Goal: Ask a question

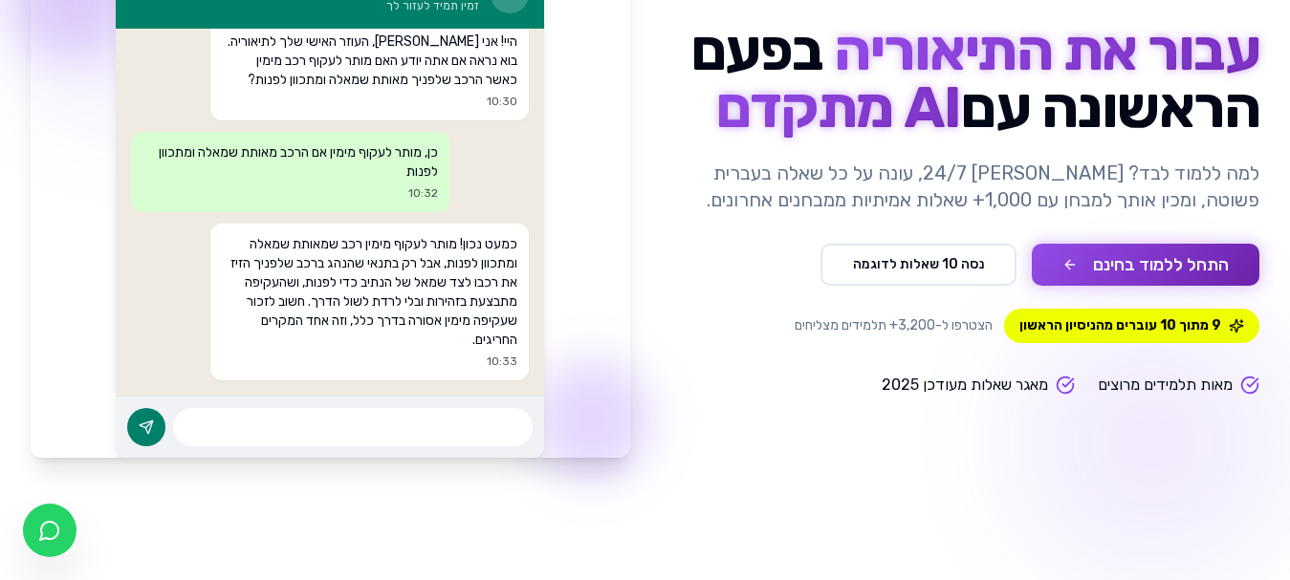
scroll to position [260, 0]
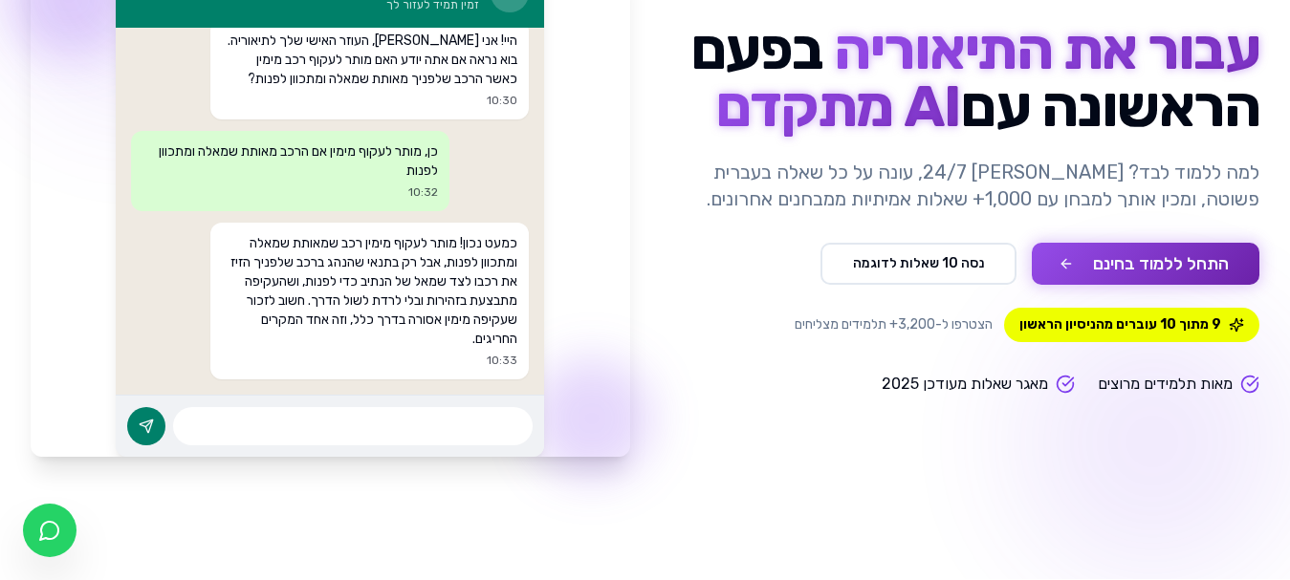
click at [1095, 260] on button "התחל ללמוד בחינם" at bounding box center [1146, 264] width 228 height 42
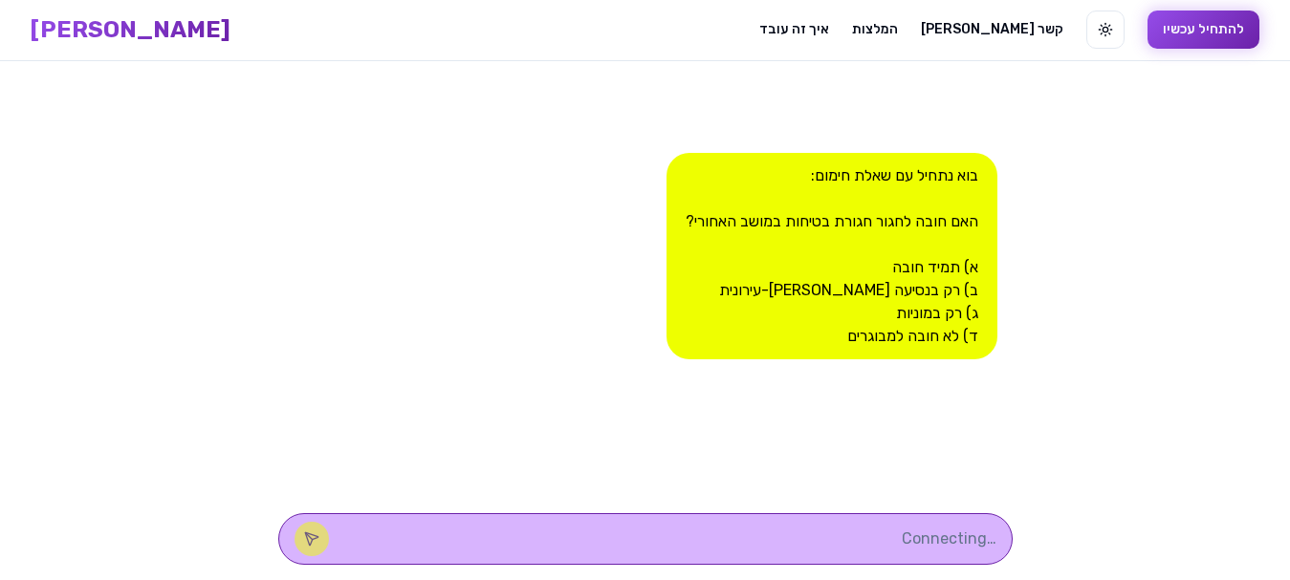
scroll to position [1, 0]
click at [720, 538] on textarea at bounding box center [672, 539] width 648 height 23
type textarea "א"
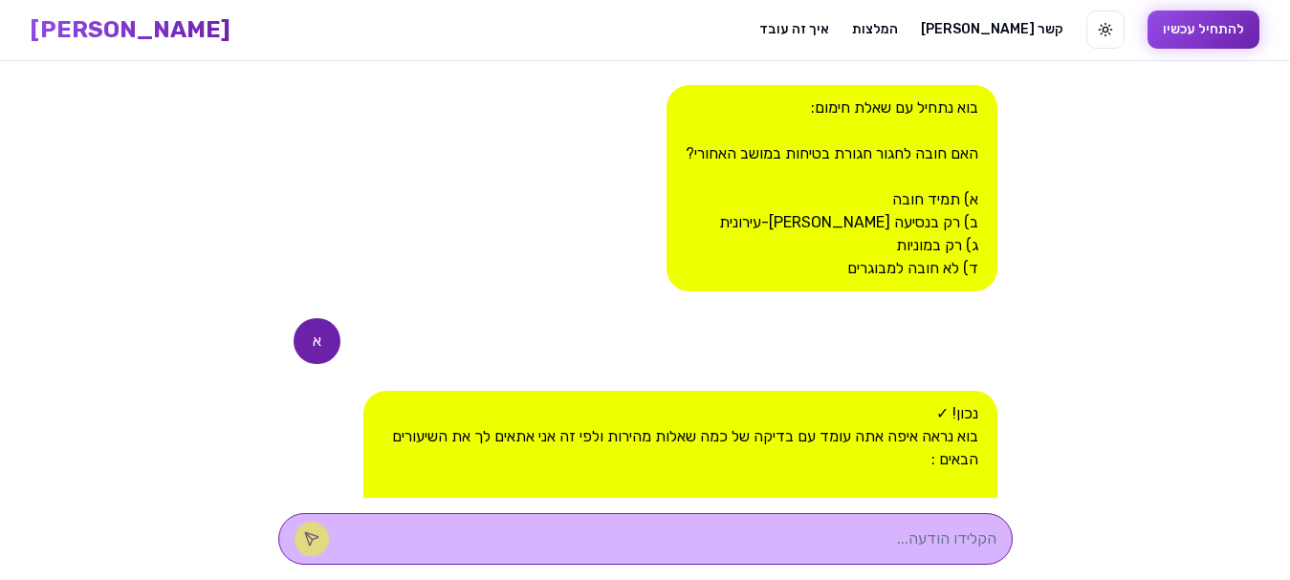
scroll to position [278, 0]
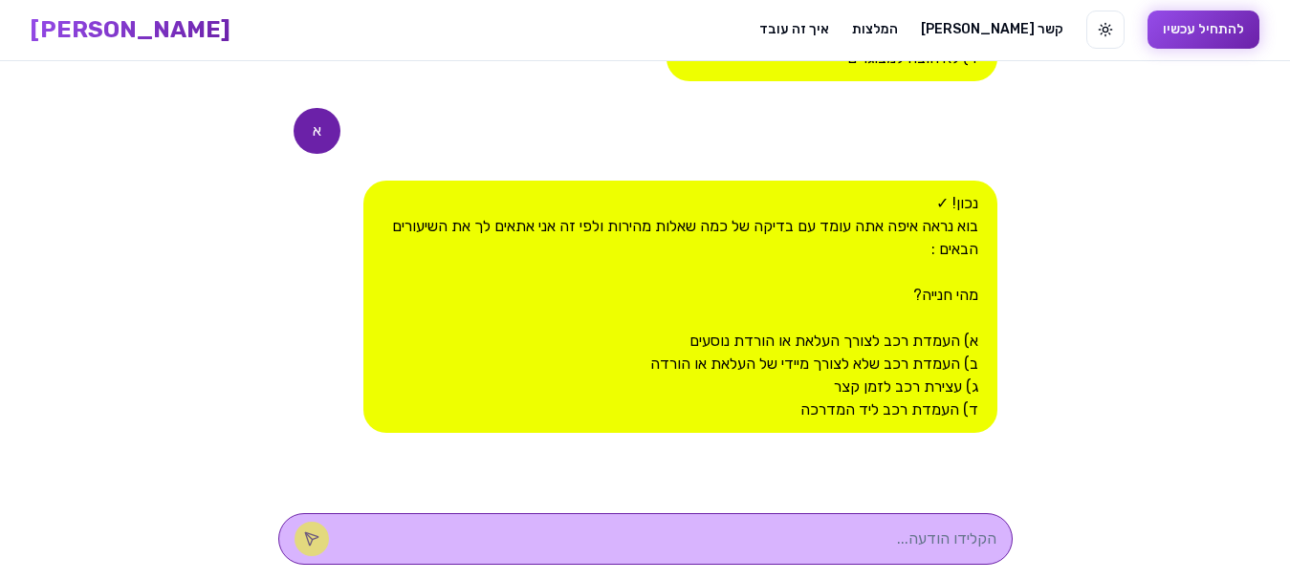
click at [793, 538] on textarea at bounding box center [672, 539] width 648 height 23
type textarea "ג"
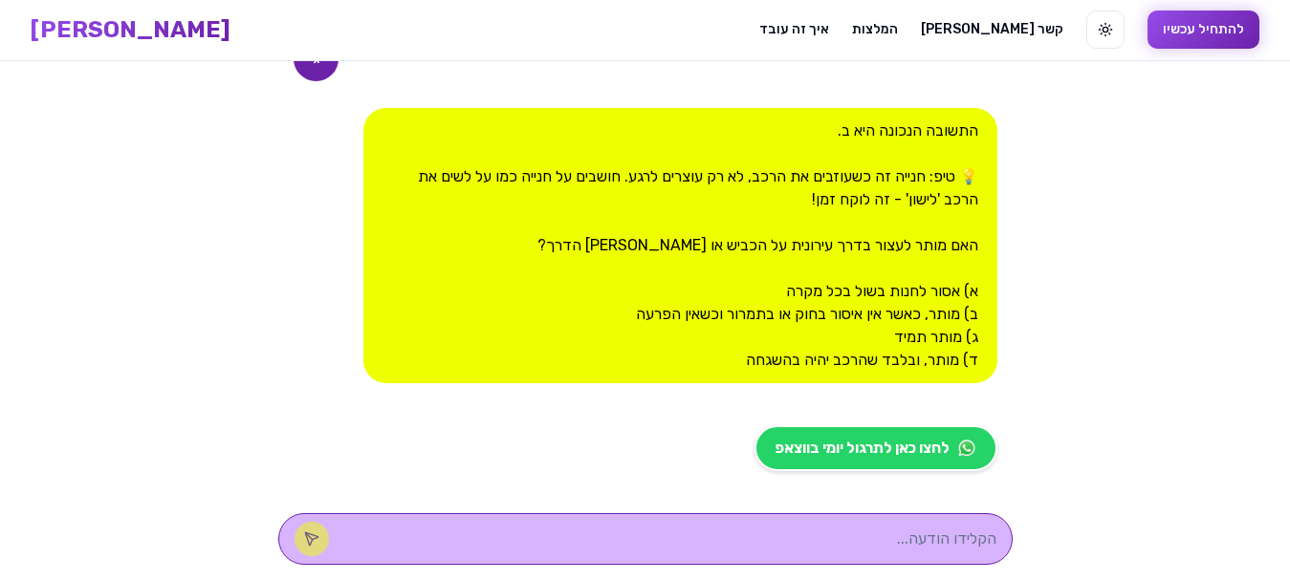
scroll to position [752, 0]
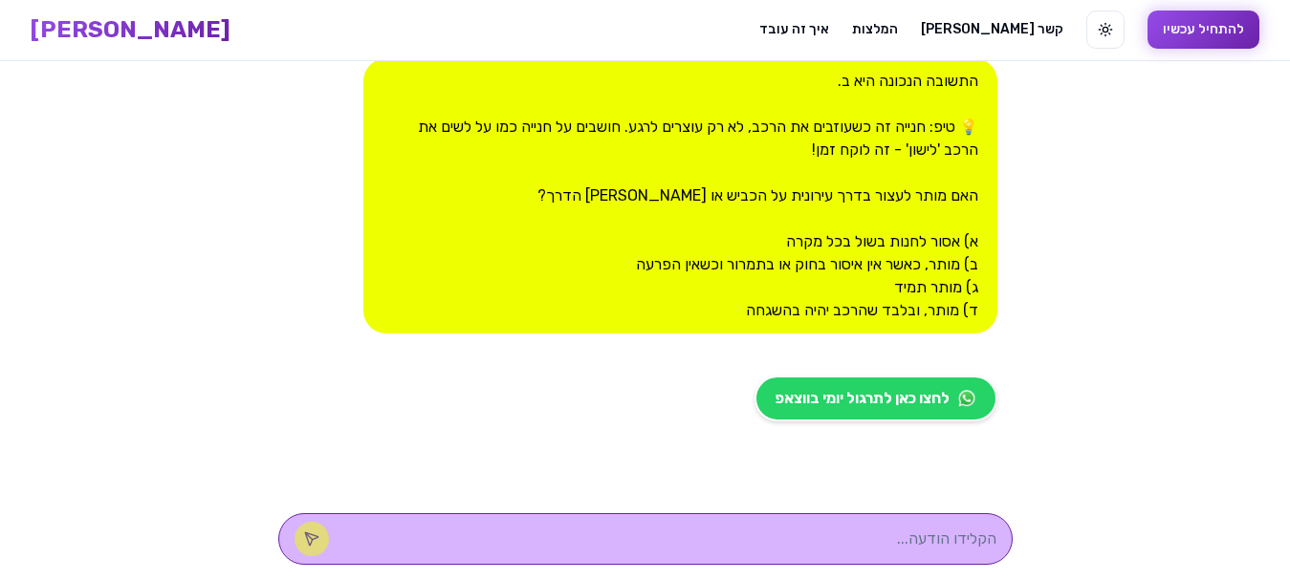
click at [802, 526] on div at bounding box center [645, 539] width 734 height 52
click at [785, 533] on textarea at bounding box center [672, 539] width 648 height 23
type textarea "ב"
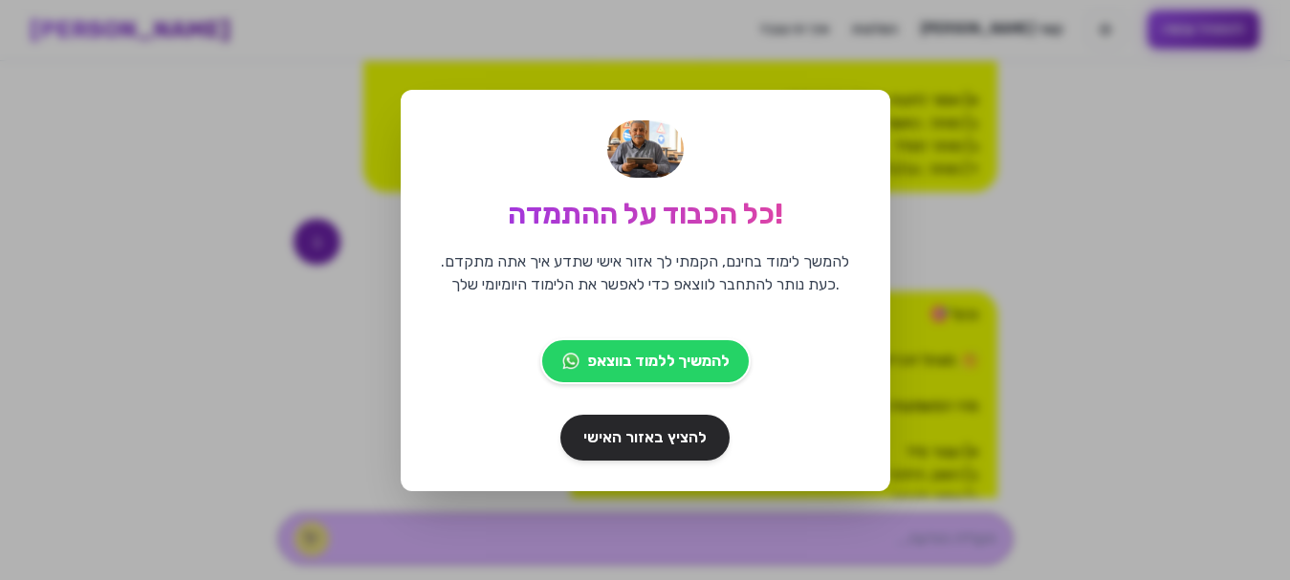
scroll to position [1104, 0]
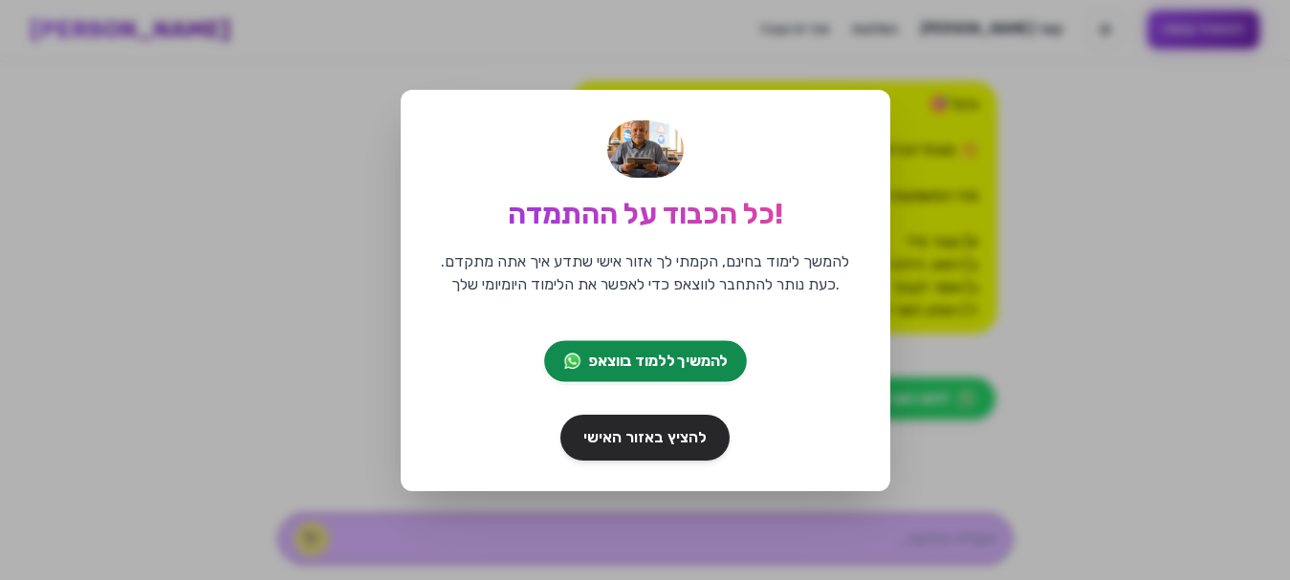
click at [648, 353] on span "להמשיך ללמוד בווצאפ" at bounding box center [658, 361] width 139 height 23
click at [641, 355] on span "להמשיך ללמוד בווצאפ" at bounding box center [658, 361] width 139 height 23
